Goal: Task Accomplishment & Management: Use online tool/utility

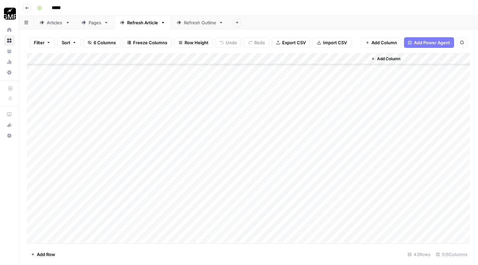
scroll to position [316, 0]
click at [66, 238] on div "Add Column" at bounding box center [249, 149] width 444 height 192
type textarea "**********"
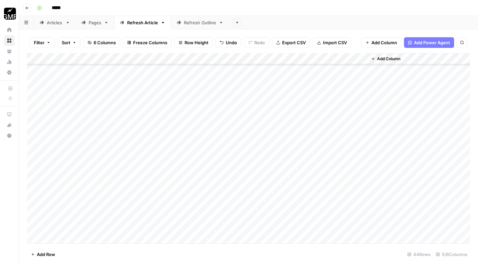
click at [139, 227] on div "Add Column" at bounding box center [249, 149] width 444 height 192
click at [183, 227] on div "Add Column" at bounding box center [249, 149] width 444 height 192
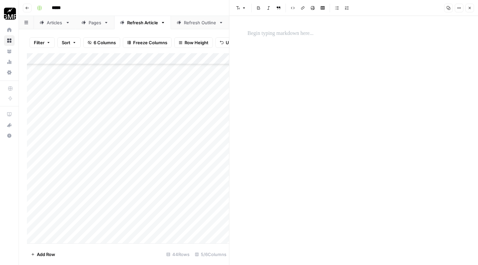
click at [275, 111] on div at bounding box center [354, 140] width 221 height 249
click at [278, 35] on p at bounding box center [354, 33] width 213 height 9
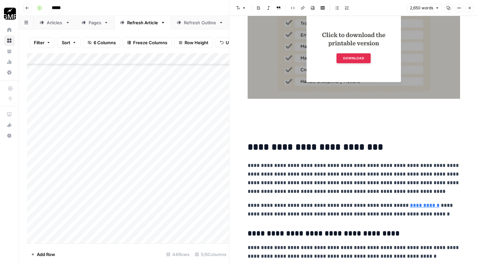
scroll to position [515, 0]
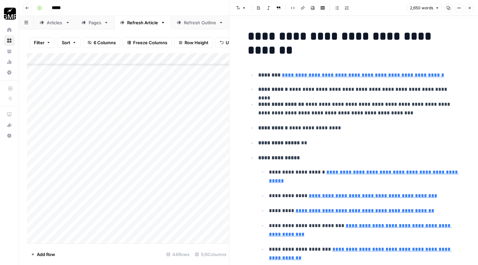
scroll to position [0, 0]
click at [248, 35] on h1 "**********" at bounding box center [354, 43] width 213 height 28
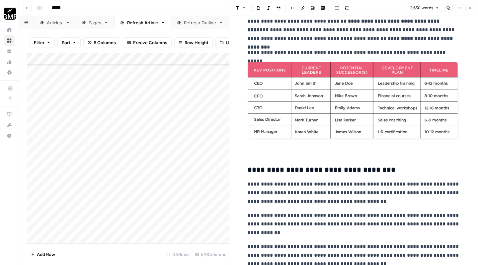
scroll to position [1269, 0]
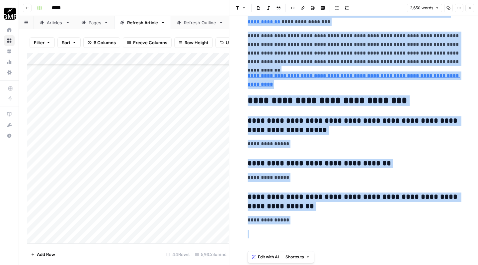
scroll to position [0, 0]
drag, startPoint x: 250, startPoint y: 34, endPoint x: 433, endPoint y: 265, distance: 294.4
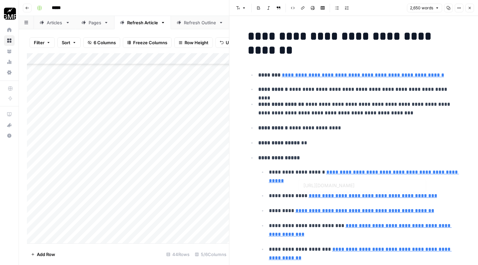
type input "[URL][DOMAIN_NAME]"
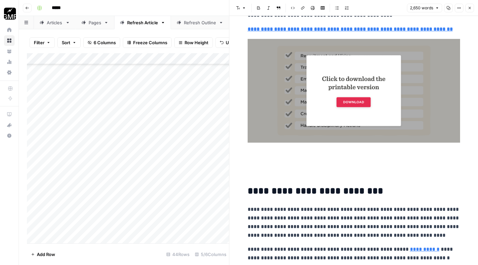
scroll to position [489, 0]
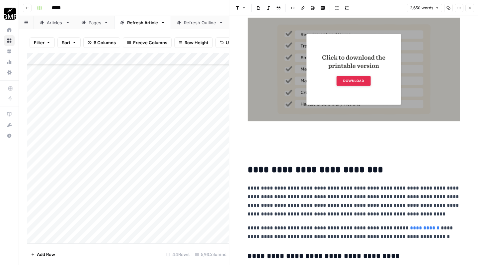
click at [260, 151] on p at bounding box center [354, 149] width 213 height 17
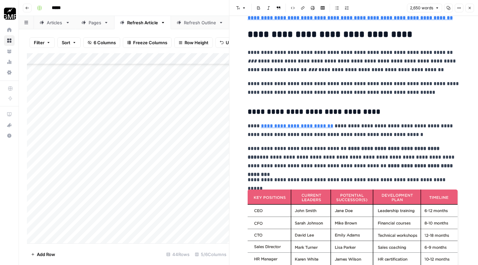
scroll to position [1210, 0]
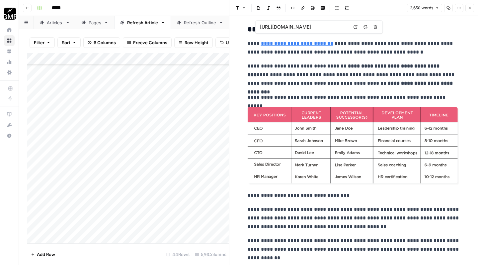
click at [287, 22] on span "[URL][DOMAIN_NAME]" at bounding box center [305, 27] width 92 height 13
click at [262, 73] on p "**********" at bounding box center [354, 75] width 213 height 26
click at [251, 25] on h3 "**********" at bounding box center [354, 29] width 213 height 9
click at [242, 9] on button "Font style" at bounding box center [241, 8] width 15 height 9
click at [314, 62] on p "**********" at bounding box center [354, 75] width 213 height 26
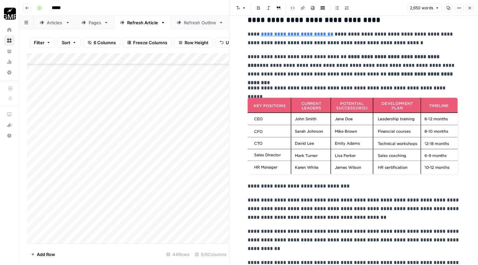
scroll to position [1259, 0]
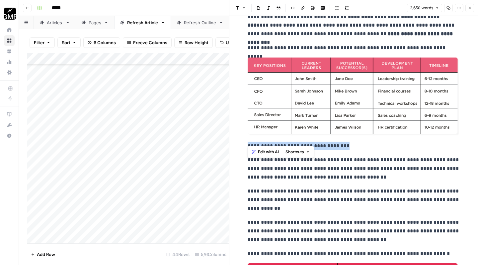
drag, startPoint x: 351, startPoint y: 139, endPoint x: 236, endPoint y: 142, distance: 114.7
click at [240, 11] on button "Font style" at bounding box center [241, 8] width 15 height 9
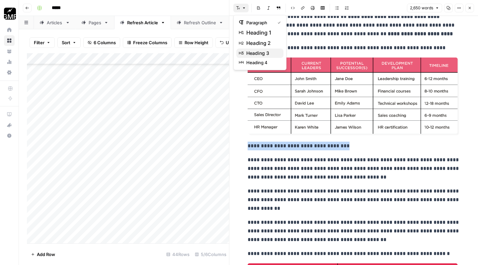
click at [246, 51] on div "heading 3" at bounding box center [260, 53] width 42 height 7
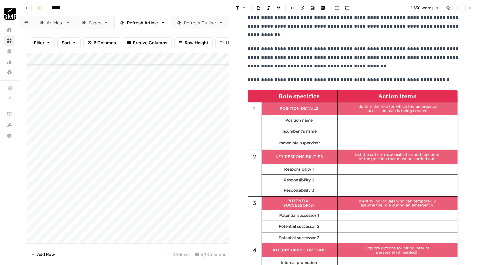
scroll to position [1334, 0]
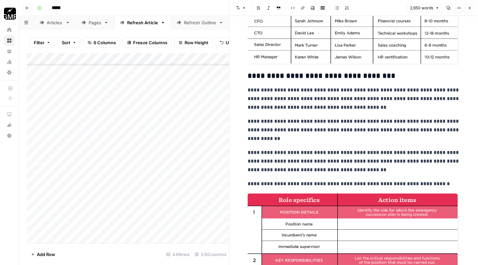
click at [249, 68] on h3 "**********" at bounding box center [354, 33] width 213 height 93
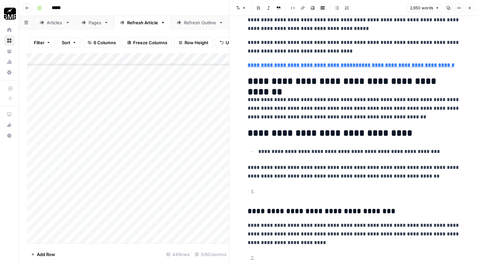
scroll to position [3892, 0]
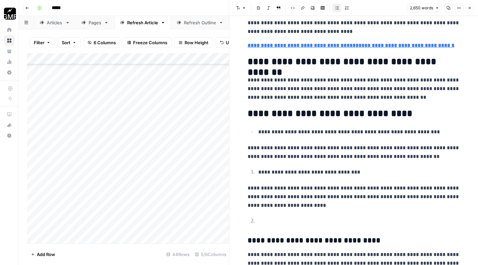
click at [259, 128] on p "**********" at bounding box center [360, 132] width 202 height 9
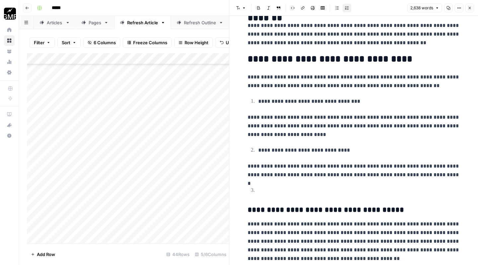
scroll to position [3947, 0]
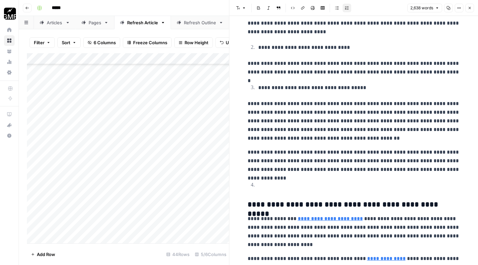
scroll to position [4063, 0]
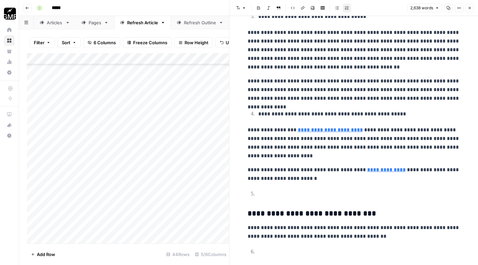
scroll to position [4121, 0]
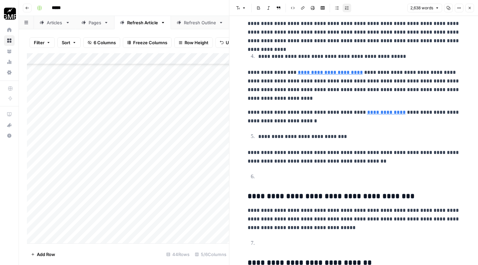
scroll to position [4178, 0]
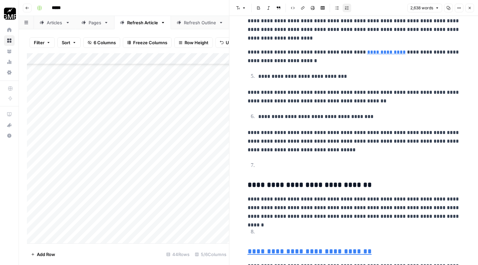
scroll to position [4241, 0]
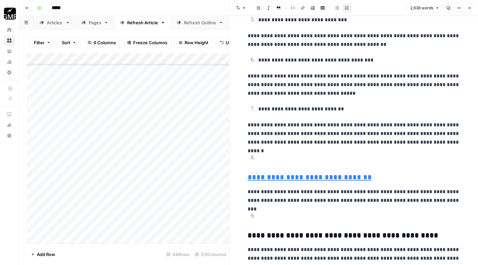
scroll to position [4298, 0]
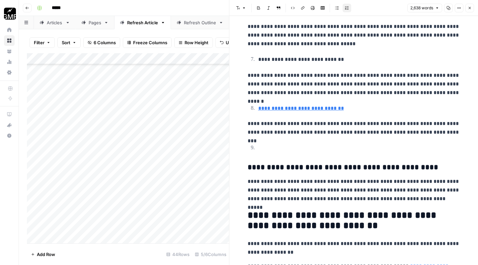
scroll to position [4345, 0]
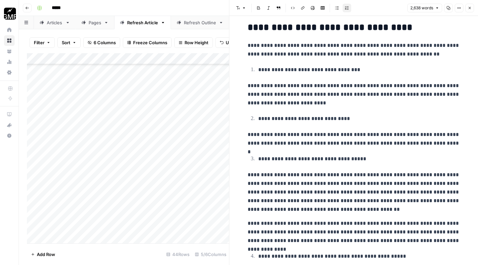
scroll to position [3941, 0]
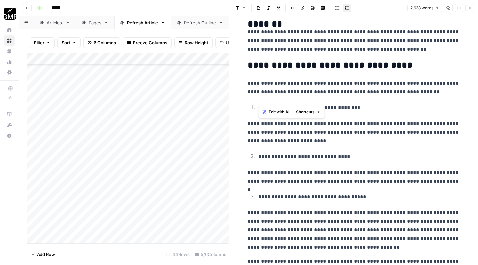
drag, startPoint x: 362, startPoint y: 100, endPoint x: 243, endPoint y: 96, distance: 119.0
click at [242, 8] on button "Font style" at bounding box center [241, 8] width 15 height 9
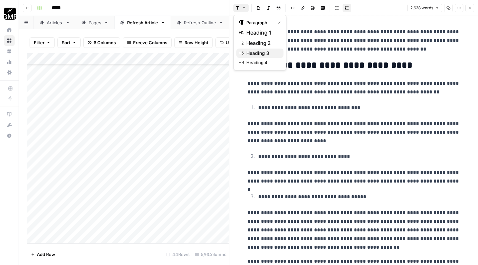
click at [246, 52] on div "heading 3" at bounding box center [260, 53] width 42 height 7
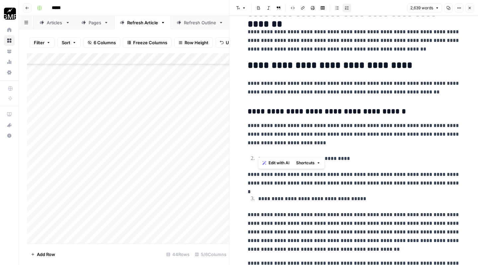
drag, startPoint x: 342, startPoint y: 153, endPoint x: 250, endPoint y: 152, distance: 92.4
click at [259, 154] on p "**********" at bounding box center [360, 158] width 202 height 9
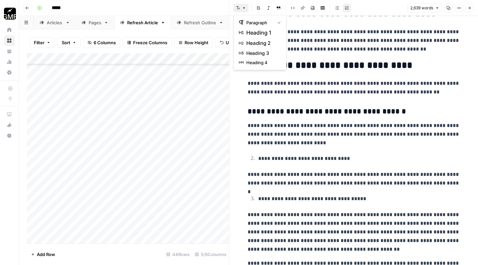
click at [244, 9] on icon "button" at bounding box center [244, 8] width 4 height 4
click at [248, 51] on span "heading 3" at bounding box center [263, 53] width 32 height 7
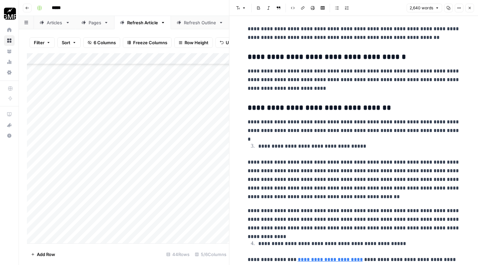
scroll to position [3998, 0]
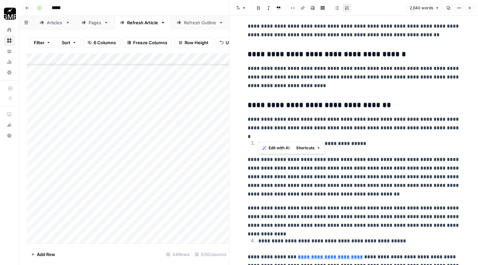
drag, startPoint x: 355, startPoint y: 136, endPoint x: 244, endPoint y: 135, distance: 110.7
click at [244, 9] on icon "button" at bounding box center [244, 8] width 4 height 4
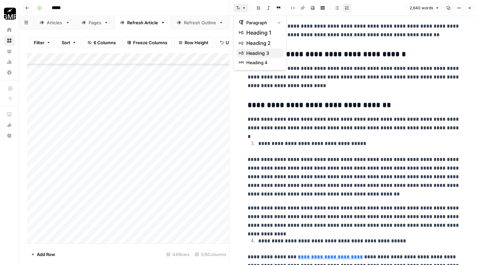
click at [245, 54] on div "heading 3" at bounding box center [260, 53] width 42 height 7
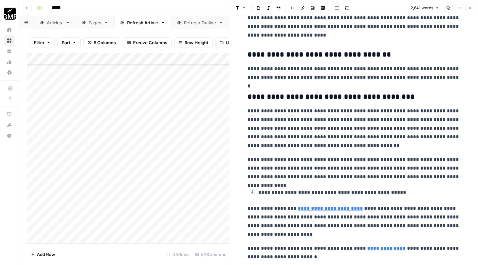
scroll to position [4057, 0]
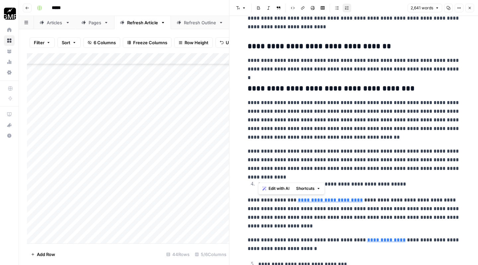
drag, startPoint x: 397, startPoint y: 177, endPoint x: 239, endPoint y: 177, distance: 158.5
click at [241, 7] on button "Font style" at bounding box center [241, 8] width 15 height 9
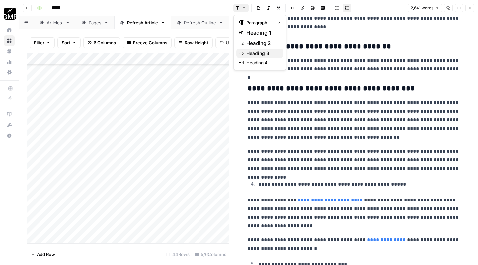
click at [248, 53] on span "heading 3" at bounding box center [263, 53] width 32 height 7
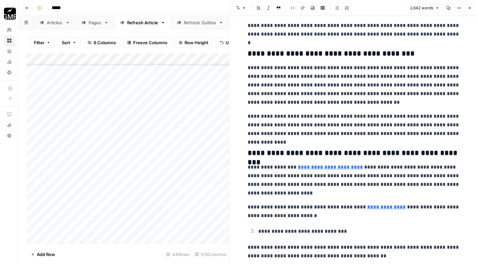
scroll to position [4234, 0]
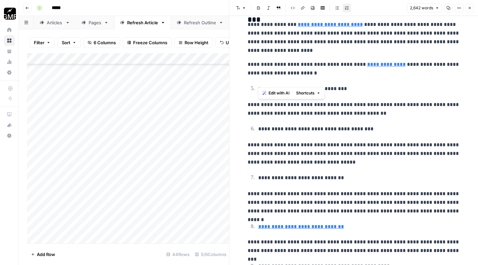
drag, startPoint x: 346, startPoint y: 80, endPoint x: 249, endPoint y: 77, distance: 97.7
click at [259, 84] on p "**********" at bounding box center [360, 88] width 202 height 9
click at [243, 6] on icon "button" at bounding box center [244, 8] width 4 height 4
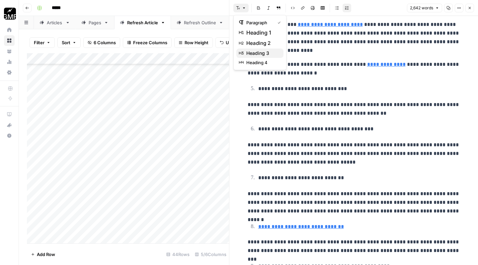
click at [255, 55] on span "heading 3" at bounding box center [263, 53] width 32 height 7
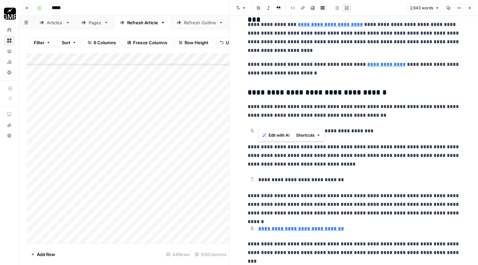
drag, startPoint x: 370, startPoint y: 124, endPoint x: 248, endPoint y: 120, distance: 122.0
click at [259, 127] on p "**********" at bounding box center [360, 131] width 202 height 9
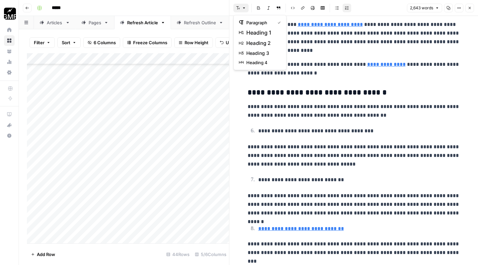
click at [241, 8] on span "Font style" at bounding box center [241, 8] width 0 height 0
click at [243, 51] on icon "button" at bounding box center [241, 53] width 5 height 5
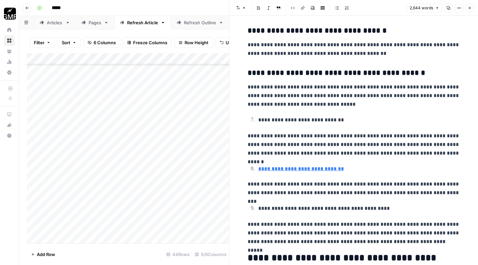
scroll to position [4297, 0]
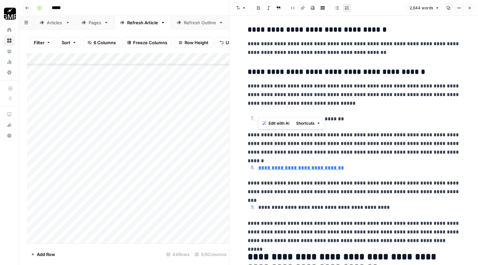
drag, startPoint x: 344, startPoint y: 111, endPoint x: 243, endPoint y: 108, distance: 101.1
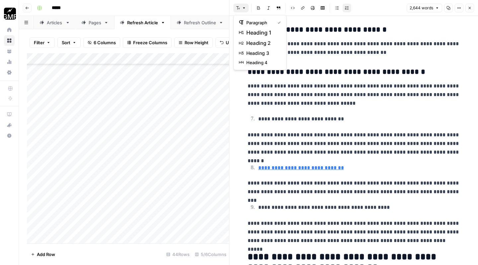
click at [240, 8] on icon "button" at bounding box center [238, 8] width 4 height 4
click at [247, 54] on span "heading 3" at bounding box center [263, 53] width 32 height 7
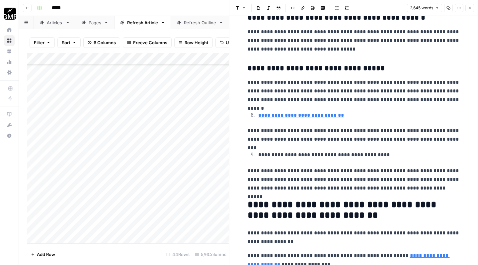
scroll to position [4352, 0]
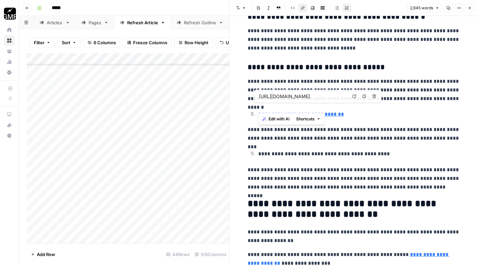
drag, startPoint x: 350, startPoint y: 105, endPoint x: 243, endPoint y: 102, distance: 107.0
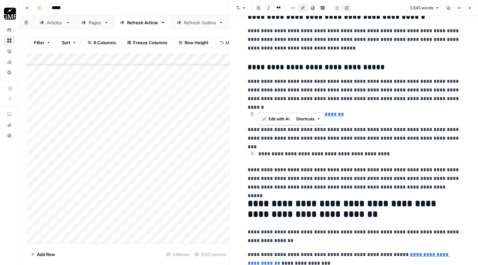
click at [245, 7] on icon "button" at bounding box center [244, 8] width 4 height 4
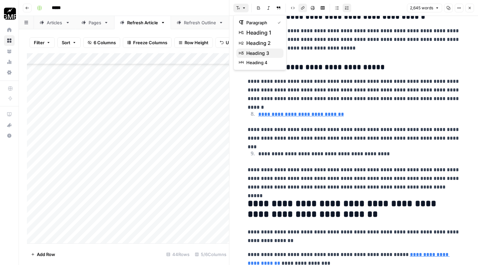
click at [257, 50] on span "heading 3" at bounding box center [263, 53] width 32 height 7
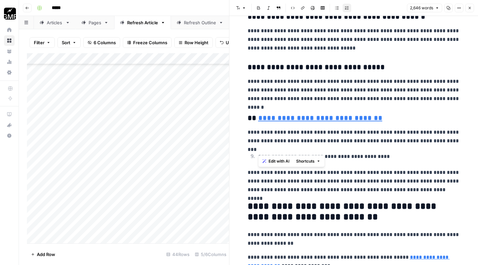
drag, startPoint x: 387, startPoint y: 150, endPoint x: 254, endPoint y: 146, distance: 133.6
click at [259, 152] on p "**********" at bounding box center [360, 156] width 202 height 9
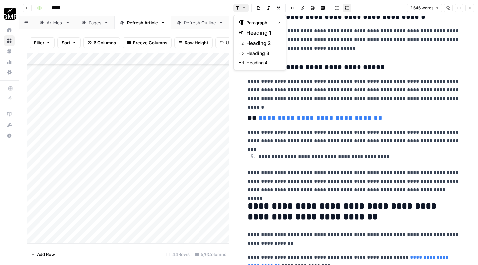
click at [240, 6] on button "Font style" at bounding box center [241, 8] width 15 height 9
click at [246, 54] on div "heading 3" at bounding box center [260, 53] width 42 height 7
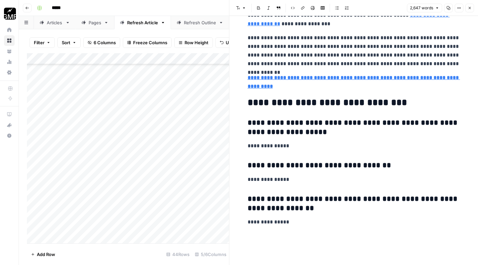
scroll to position [4596, 0]
click at [295, 232] on p at bounding box center [354, 240] width 213 height 17
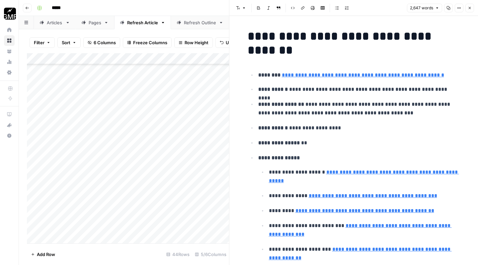
scroll to position [0, 0]
click at [469, 9] on icon "button" at bounding box center [470, 8] width 4 height 4
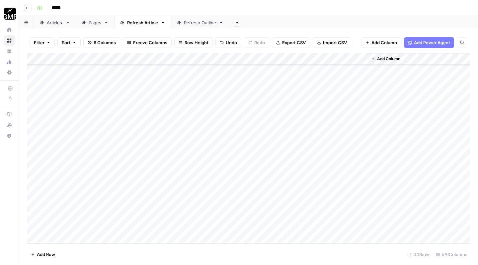
click at [217, 225] on div "Add Column" at bounding box center [249, 149] width 444 height 192
click at [302, 226] on div "Add Column" at bounding box center [249, 149] width 444 height 192
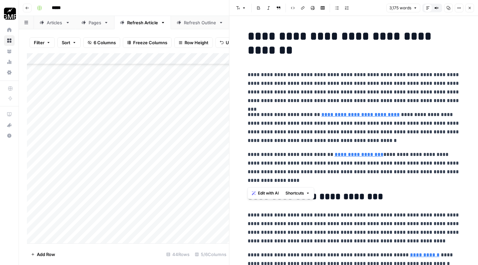
drag, startPoint x: 248, startPoint y: 75, endPoint x: 303, endPoint y: 175, distance: 114.6
copy div "**********"
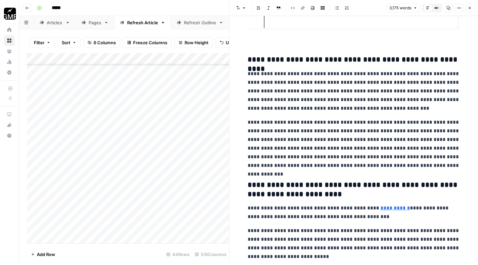
scroll to position [2275, 0]
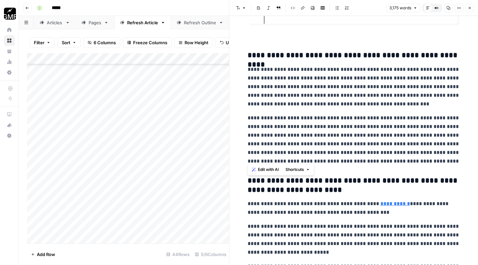
drag, startPoint x: 248, startPoint y: 66, endPoint x: 452, endPoint y: 158, distance: 223.9
click at [452, 158] on div "**********" at bounding box center [354, 198] width 221 height 4895
copy div "**********"
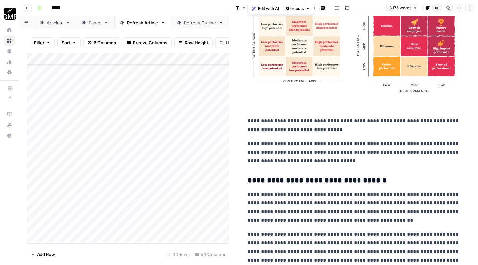
scroll to position [2663, 0]
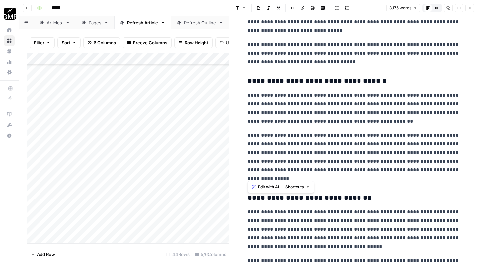
drag, startPoint x: 247, startPoint y: 90, endPoint x: 300, endPoint y: 173, distance: 98.6
copy div "**********"
click at [345, 146] on p "**********" at bounding box center [354, 157] width 213 height 52
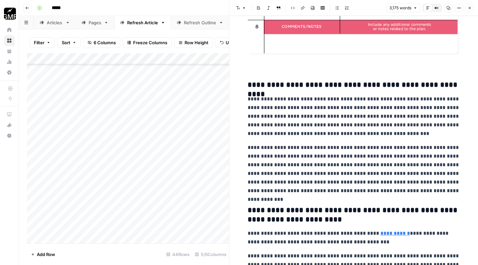
scroll to position [2238, 0]
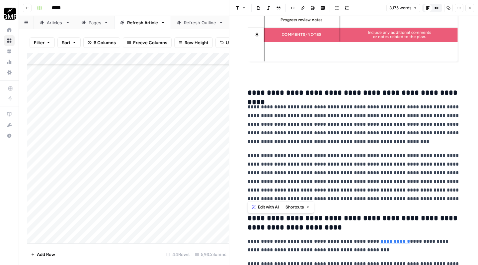
drag, startPoint x: 248, startPoint y: 104, endPoint x: 454, endPoint y: 192, distance: 223.6
click at [454, 192] on div "**********" at bounding box center [354, 236] width 221 height 4895
copy div "**********"
click at [454, 192] on p "**********" at bounding box center [354, 177] width 213 height 52
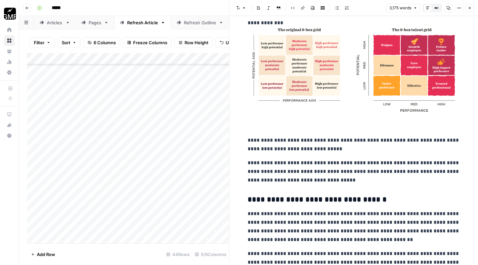
scroll to position [2671, 0]
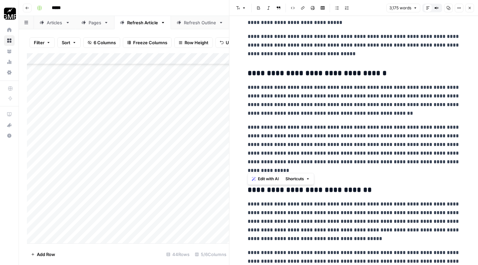
drag, startPoint x: 248, startPoint y: 83, endPoint x: 300, endPoint y: 165, distance: 97.4
copy div "**********"
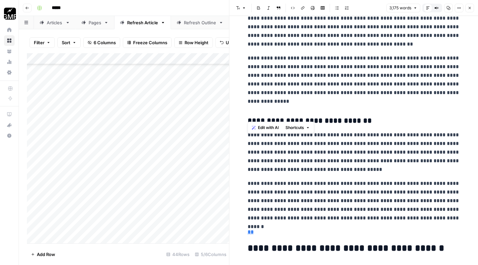
scroll to position [2755, 0]
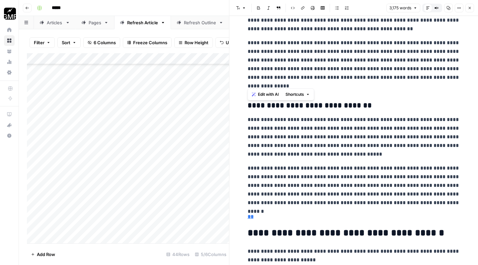
click at [287, 143] on p "**********" at bounding box center [354, 136] width 213 height 43
drag, startPoint x: 248, startPoint y: 114, endPoint x: 439, endPoint y: 199, distance: 209.3
copy div "**********"
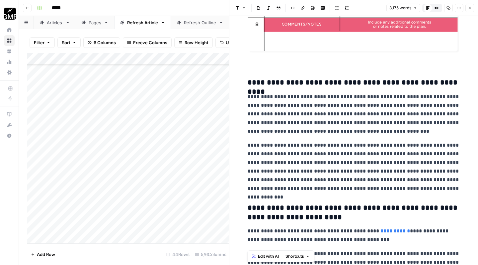
scroll to position [2249, 0]
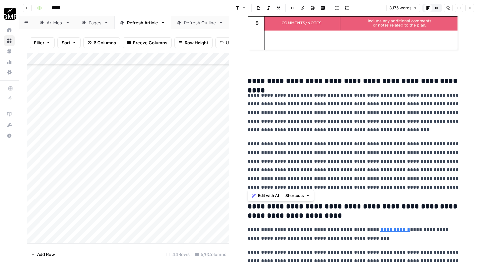
drag, startPoint x: 247, startPoint y: 90, endPoint x: 452, endPoint y: 186, distance: 226.1
click at [452, 186] on div "**********" at bounding box center [354, 224] width 221 height 4895
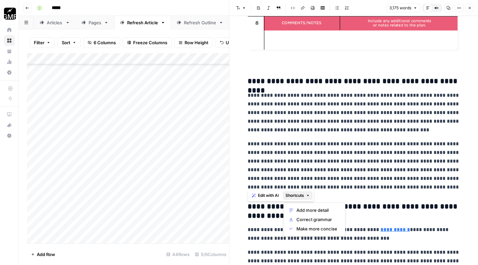
click at [296, 198] on span "Shortcuts" at bounding box center [295, 195] width 19 height 6
click at [302, 210] on span "Add more detail" at bounding box center [317, 210] width 41 height 7
click at [301, 196] on span "Shortcuts" at bounding box center [295, 196] width 19 height 6
click at [304, 211] on span "Add more detail" at bounding box center [317, 211] width 41 height 7
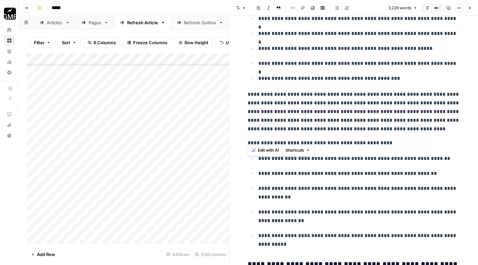
scroll to position [2370, 0]
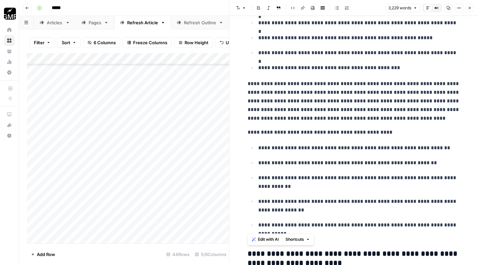
drag, startPoint x: 248, startPoint y: 44, endPoint x: 301, endPoint y: 224, distance: 187.8
click at [301, 224] on div "**********" at bounding box center [354, 188] width 221 height 5063
copy div "**********"
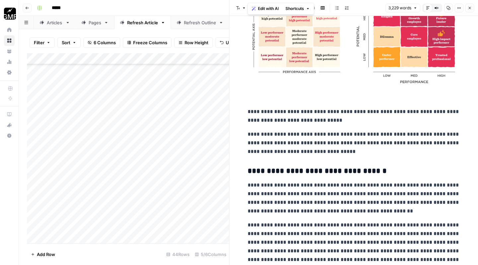
scroll to position [2815, 0]
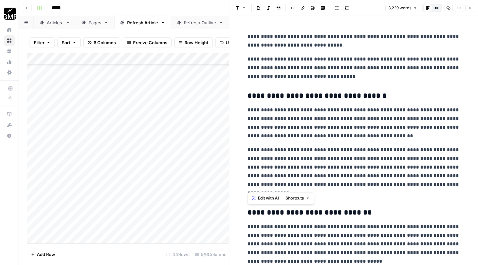
drag, startPoint x: 248, startPoint y: 102, endPoint x: 288, endPoint y: 183, distance: 90.2
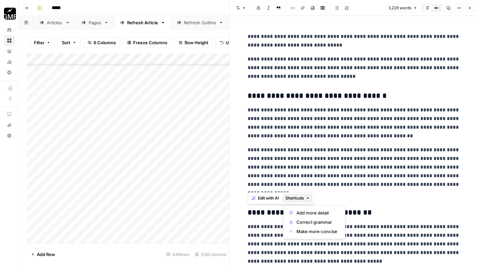
click at [293, 200] on span "Shortcuts" at bounding box center [295, 198] width 19 height 6
click at [300, 210] on span "Add more detail" at bounding box center [317, 212] width 41 height 7
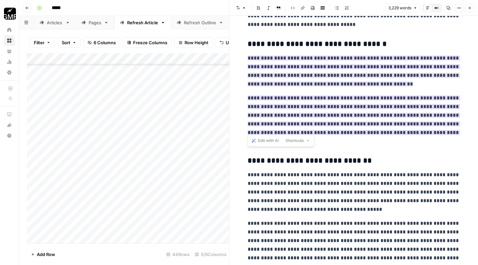
scroll to position [2878, 0]
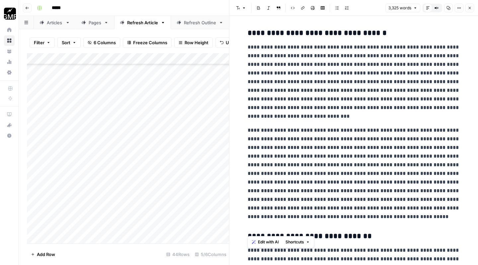
drag, startPoint x: 248, startPoint y: 40, endPoint x: 409, endPoint y: 215, distance: 238.7
copy div "**********"
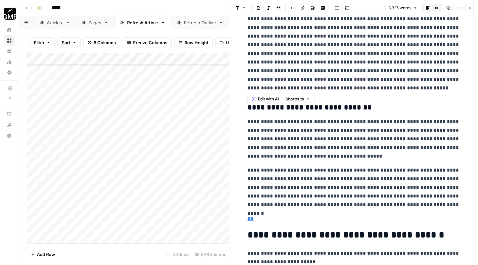
scroll to position [3090, 0]
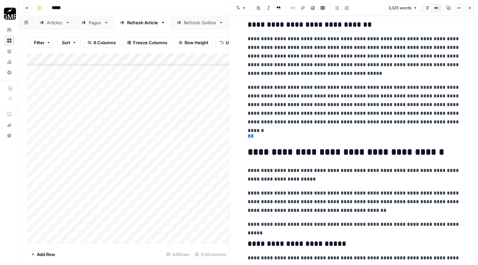
click at [297, 83] on p "**********" at bounding box center [354, 104] width 213 height 43
drag, startPoint x: 248, startPoint y: 31, endPoint x: 440, endPoint y: 112, distance: 208.0
click at [304, 126] on span "Shortcuts" at bounding box center [295, 127] width 19 height 6
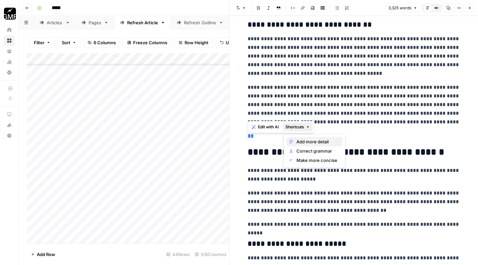
click at [310, 140] on span "Add more detail" at bounding box center [317, 141] width 41 height 7
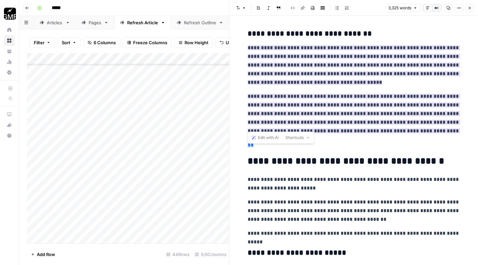
scroll to position [3080, 0]
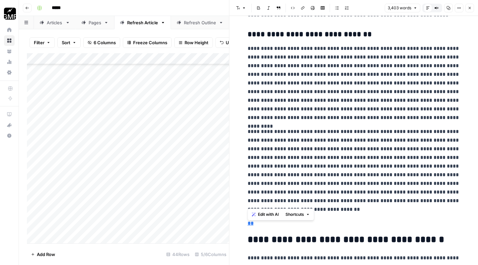
drag, startPoint x: 248, startPoint y: 40, endPoint x: 299, endPoint y: 202, distance: 170.3
copy div "**********"
click at [338, 203] on p "**********" at bounding box center [354, 170] width 213 height 86
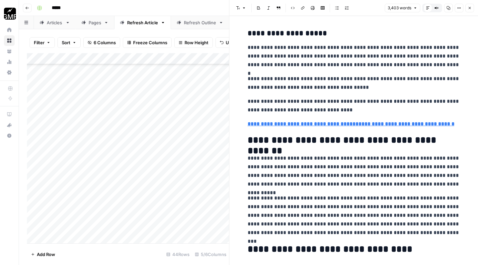
scroll to position [3997, 0]
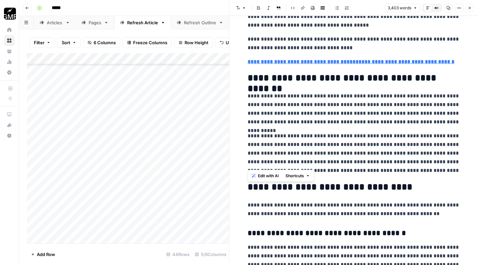
drag, startPoint x: 247, startPoint y: 88, endPoint x: 436, endPoint y: 162, distance: 203.8
copy div "**********"
click at [296, 177] on span "Shortcuts" at bounding box center [295, 176] width 19 height 6
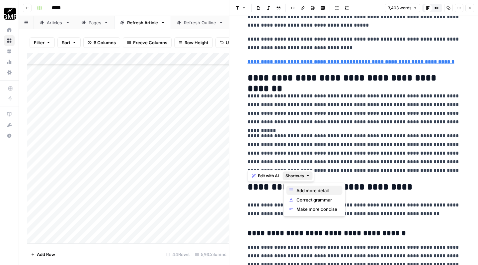
click at [301, 192] on span "Add more detail" at bounding box center [317, 190] width 41 height 7
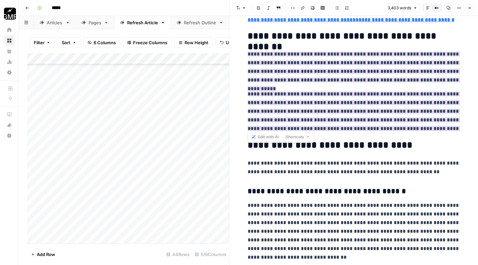
scroll to position [4045, 0]
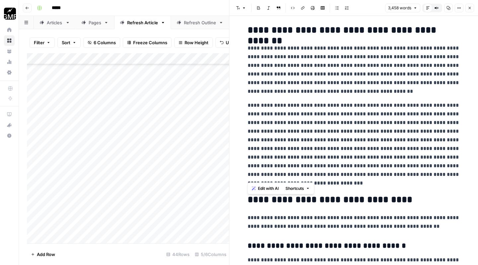
drag, startPoint x: 246, startPoint y: 40, endPoint x: 337, endPoint y: 172, distance: 160.9
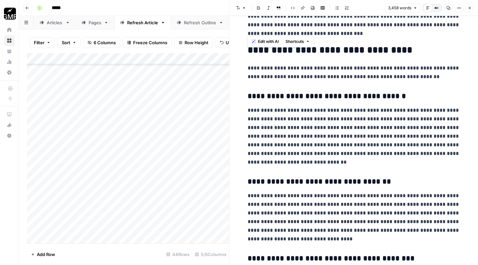
scroll to position [4200, 0]
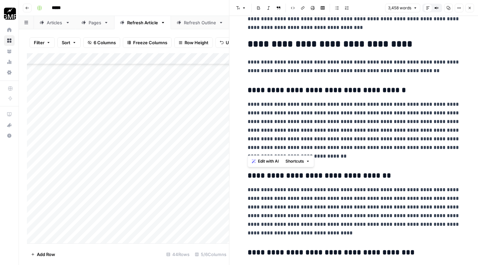
drag, startPoint x: 245, startPoint y: 97, endPoint x: 312, endPoint y: 152, distance: 86.2
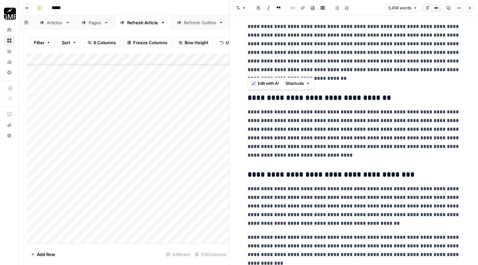
scroll to position [4281, 0]
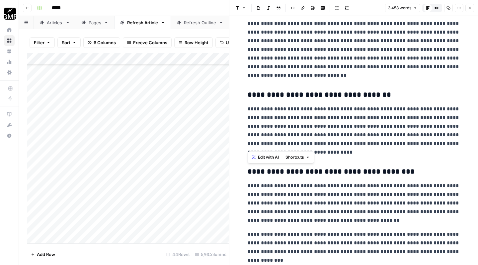
drag, startPoint x: 247, startPoint y: 101, endPoint x: 327, endPoint y: 144, distance: 91.1
click at [327, 144] on p "**********" at bounding box center [354, 131] width 213 height 52
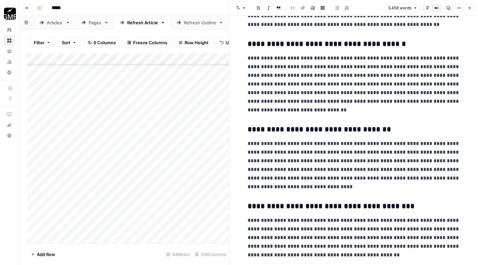
scroll to position [4236, 0]
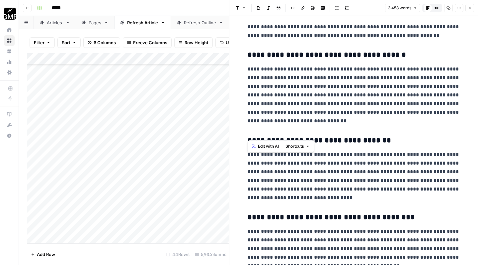
drag, startPoint x: 246, startPoint y: 61, endPoint x: 286, endPoint y: 118, distance: 70.2
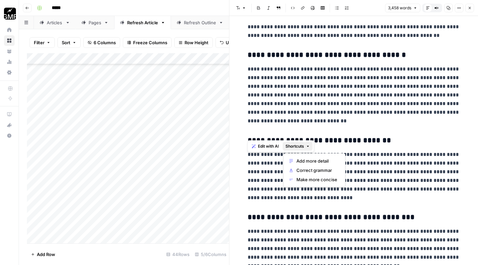
click at [292, 147] on span "Shortcuts" at bounding box center [295, 146] width 19 height 6
click at [304, 161] on span "Add more detail" at bounding box center [317, 161] width 41 height 7
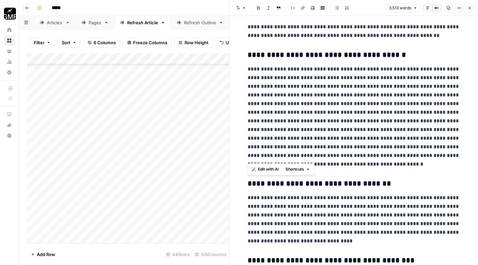
drag, startPoint x: 307, startPoint y: 158, endPoint x: 245, endPoint y: 64, distance: 112.1
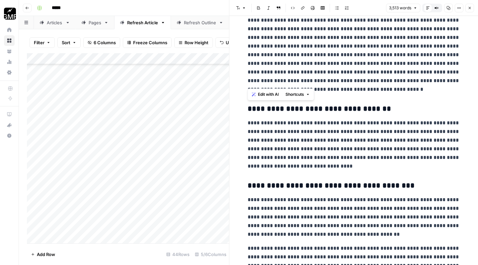
scroll to position [4323, 0]
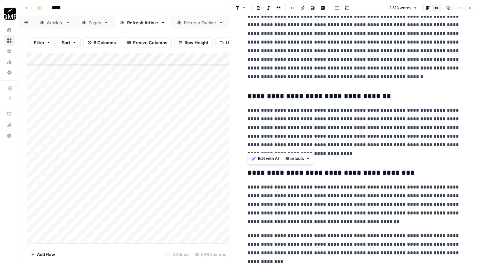
drag, startPoint x: 247, startPoint y: 101, endPoint x: 315, endPoint y: 145, distance: 80.4
click at [304, 158] on span "Shortcuts" at bounding box center [295, 159] width 19 height 6
click at [308, 172] on span "Add more detail" at bounding box center [317, 173] width 41 height 7
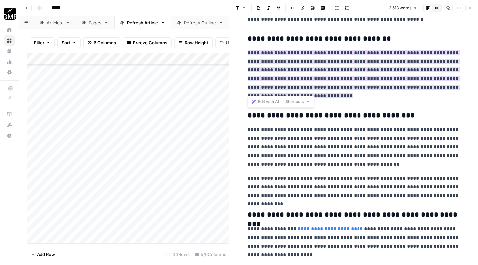
scroll to position [4385, 0]
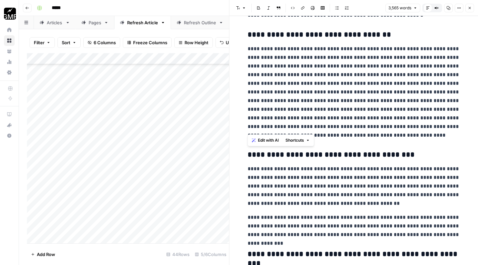
drag, startPoint x: 253, startPoint y: 41, endPoint x: 403, endPoint y: 128, distance: 174.3
click at [403, 128] on p "**********" at bounding box center [354, 92] width 213 height 95
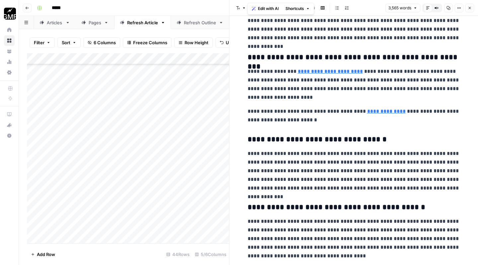
scroll to position [4594, 0]
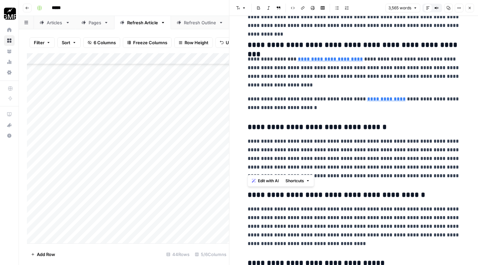
drag, startPoint x: 247, startPoint y: 132, endPoint x: 455, endPoint y: 169, distance: 211.8
click at [306, 181] on button "Shortcuts" at bounding box center [298, 180] width 30 height 9
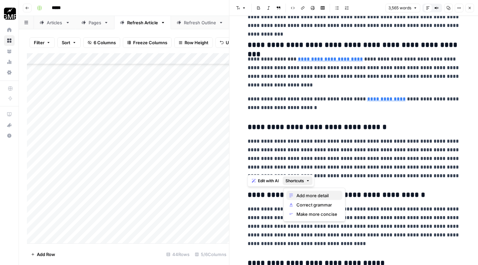
click at [308, 195] on span "Add more detail" at bounding box center [317, 195] width 41 height 7
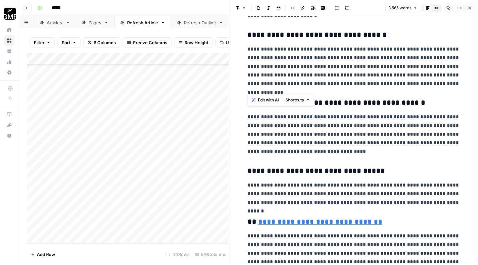
scroll to position [4686, 0]
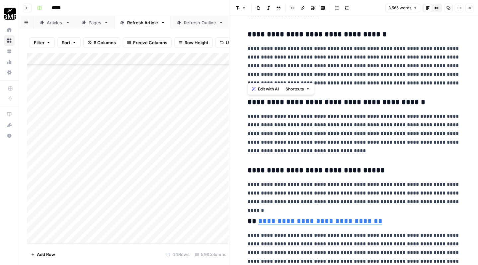
click at [295, 88] on span "Shortcuts" at bounding box center [295, 89] width 19 height 6
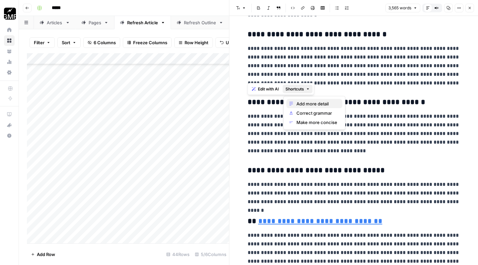
click at [297, 101] on span "Add more detail" at bounding box center [317, 103] width 41 height 7
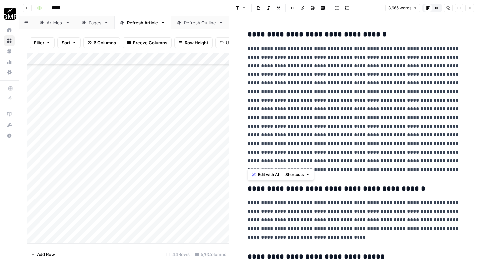
drag, startPoint x: 247, startPoint y: 41, endPoint x: 424, endPoint y: 163, distance: 215.0
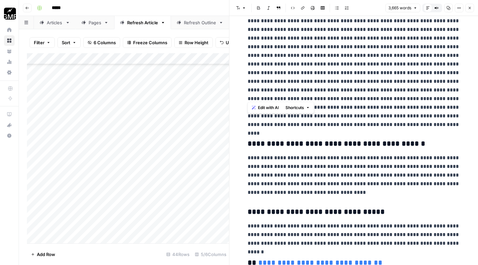
scroll to position [4755, 0]
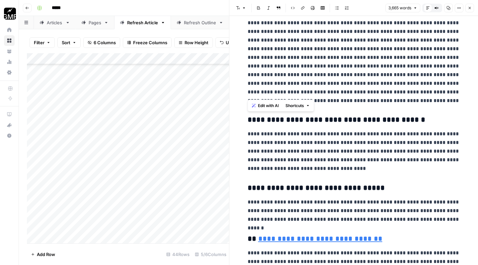
click at [282, 155] on p "**********" at bounding box center [354, 151] width 213 height 43
drag, startPoint x: 246, startPoint y: 127, endPoint x: 346, endPoint y: 164, distance: 107.3
click at [304, 174] on span "Shortcuts" at bounding box center [295, 174] width 19 height 6
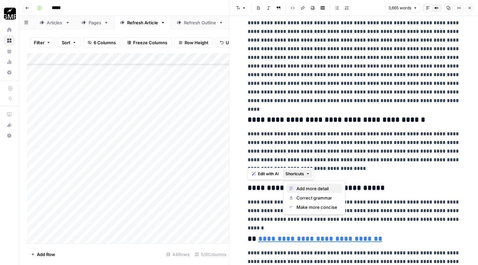
click at [305, 188] on span "Add more detail" at bounding box center [317, 188] width 41 height 7
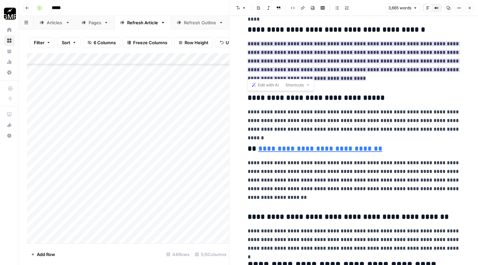
scroll to position [4843, 0]
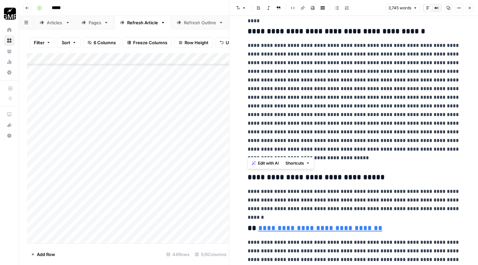
drag, startPoint x: 247, startPoint y: 37, endPoint x: 359, endPoint y: 149, distance: 158.6
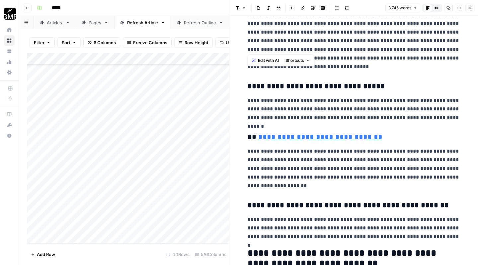
scroll to position [4962, 0]
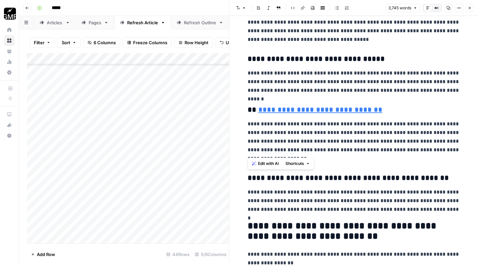
drag, startPoint x: 305, startPoint y: 153, endPoint x: 243, endPoint y: 114, distance: 73.5
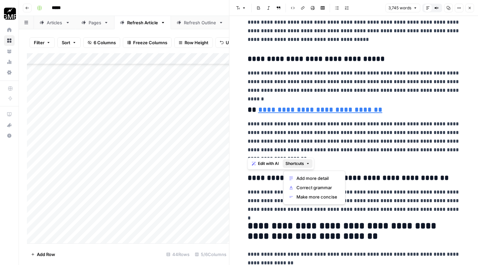
click at [296, 164] on span "Shortcuts" at bounding box center [295, 163] width 19 height 6
click at [302, 177] on span "Add more detail" at bounding box center [317, 178] width 41 height 7
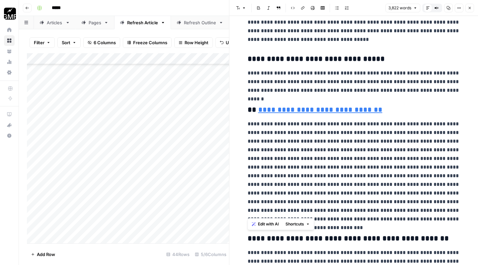
drag, startPoint x: 247, startPoint y: 116, endPoint x: 463, endPoint y: 207, distance: 234.4
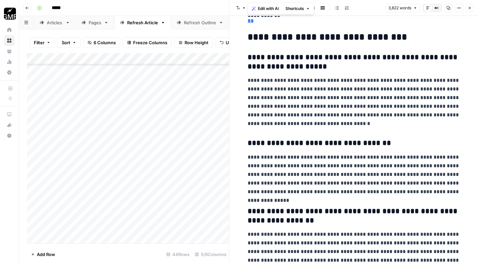
scroll to position [5340, 0]
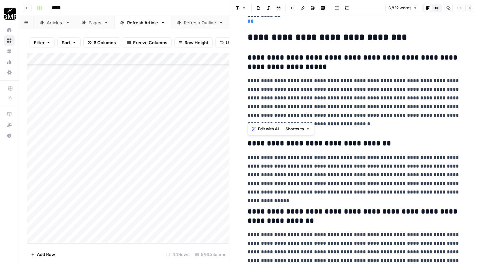
drag, startPoint x: 284, startPoint y: 118, endPoint x: 245, endPoint y: 73, distance: 59.5
drag, startPoint x: 424, startPoint y: 186, endPoint x: 240, endPoint y: 147, distance: 187.8
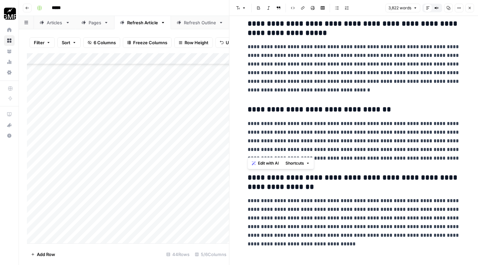
scroll to position [5374, 0]
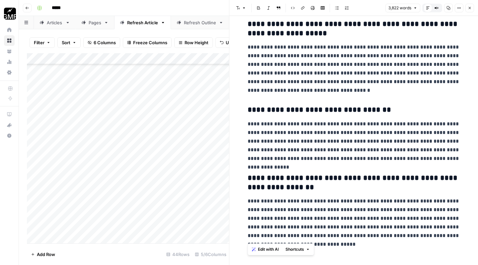
drag, startPoint x: 276, startPoint y: 238, endPoint x: 247, endPoint y: 192, distance: 54.5
click at [346, 240] on p "**********" at bounding box center [354, 223] width 213 height 52
click at [471, 8] on icon "button" at bounding box center [470, 8] width 2 height 2
